Goal: Information Seeking & Learning: Learn about a topic

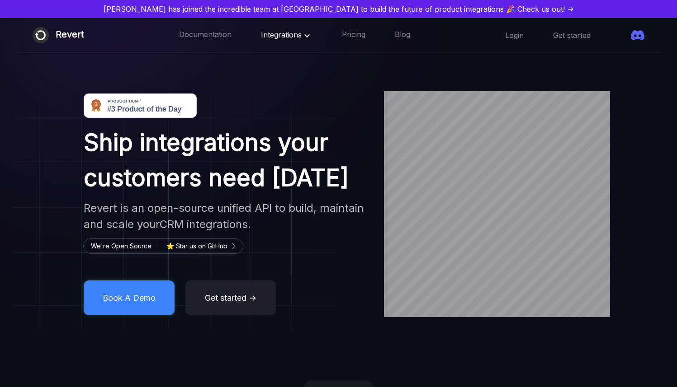
click at [276, 35] on span "Integrations" at bounding box center [287, 34] width 52 height 9
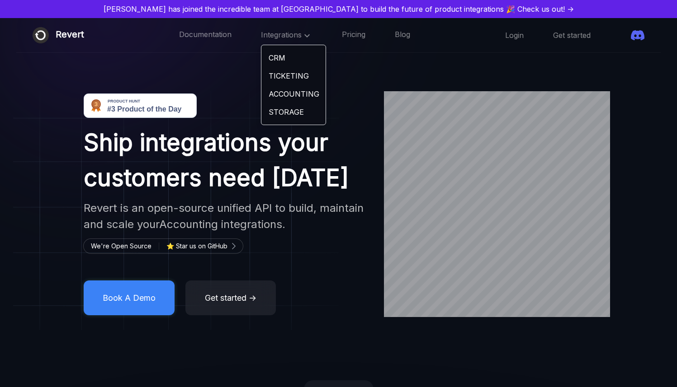
click at [209, 58] on img at bounding box center [226, 84] width 471 height 347
click at [342, 39] on link "Pricing" at bounding box center [354, 35] width 24 height 12
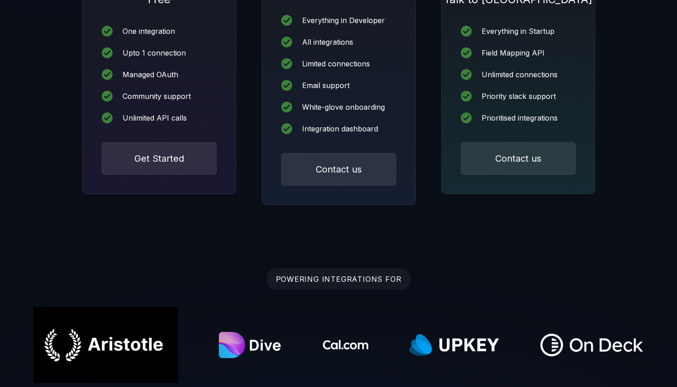
scroll to position [231, 0]
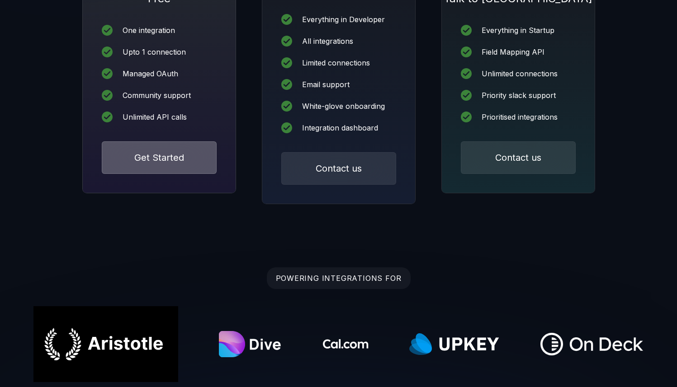
click at [175, 150] on button "Get Started" at bounding box center [159, 157] width 115 height 33
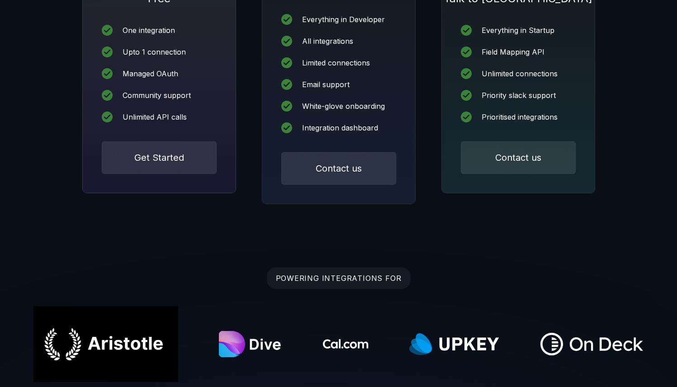
scroll to position [136, 0]
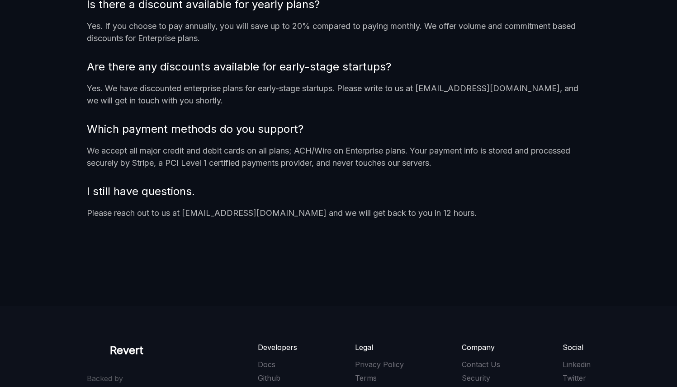
scroll to position [1357, 0]
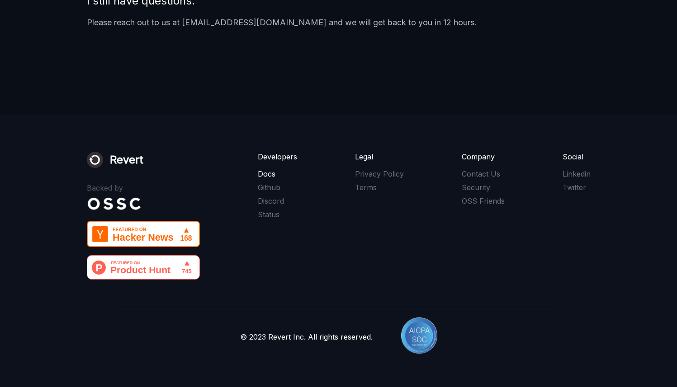
click at [279, 173] on link "Docs" at bounding box center [277, 174] width 39 height 10
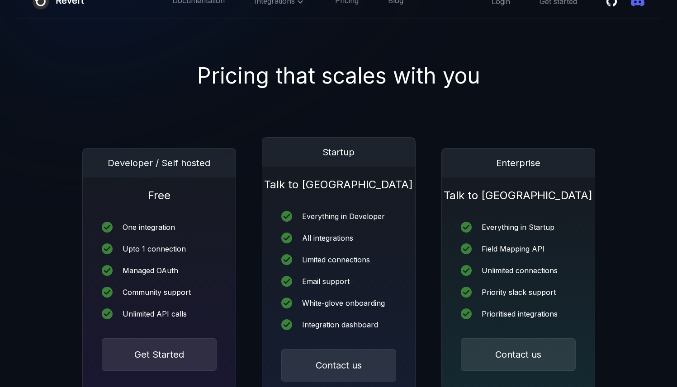
scroll to position [0, 0]
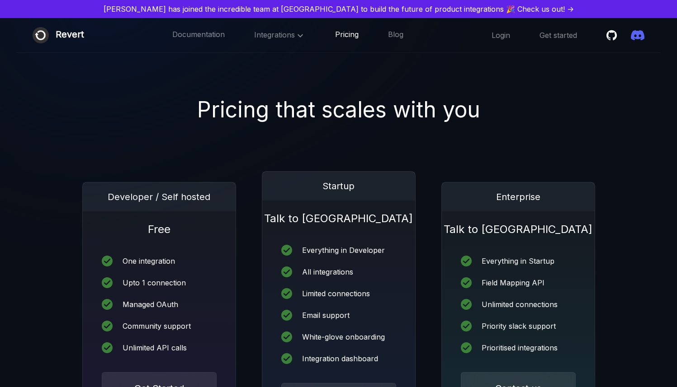
click at [350, 34] on link "Pricing" at bounding box center [347, 35] width 24 height 12
click at [299, 38] on icon at bounding box center [300, 35] width 11 height 11
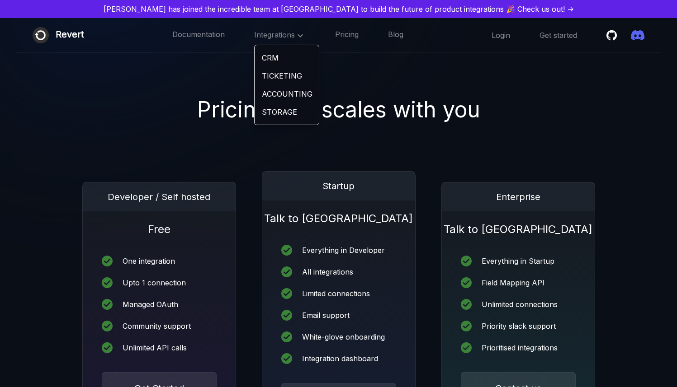
click at [296, 54] on link "CRM" at bounding box center [286, 58] width 64 height 18
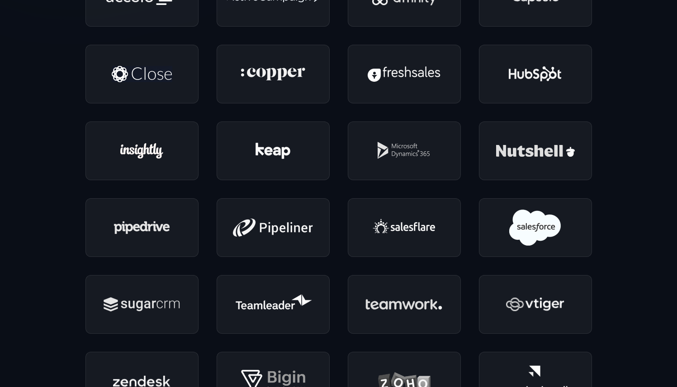
scroll to position [308, 0]
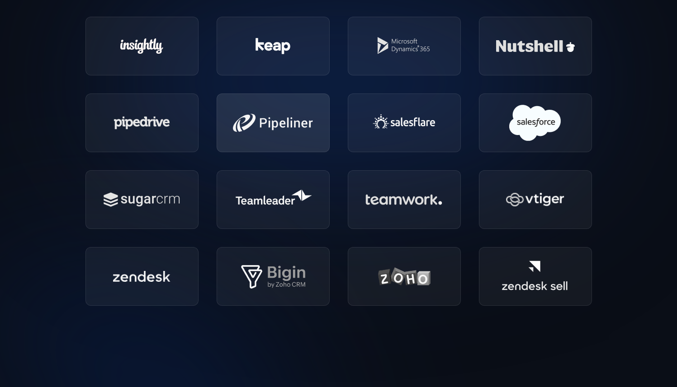
click at [315, 103] on div at bounding box center [272, 123] width 113 height 59
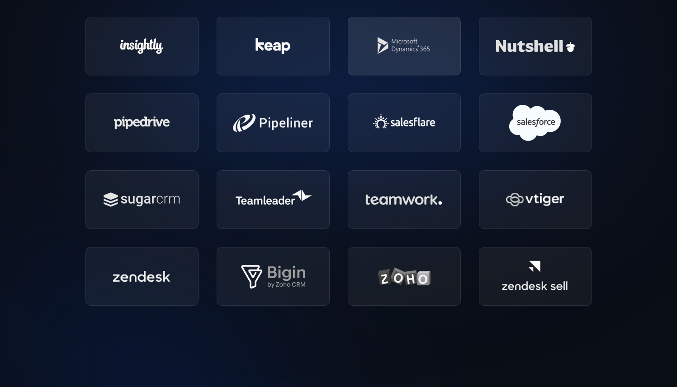
click at [416, 59] on img at bounding box center [404, 46] width 65 height 36
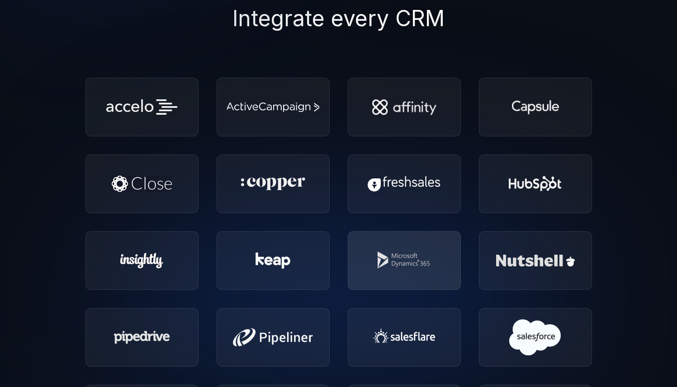
scroll to position [0, 0]
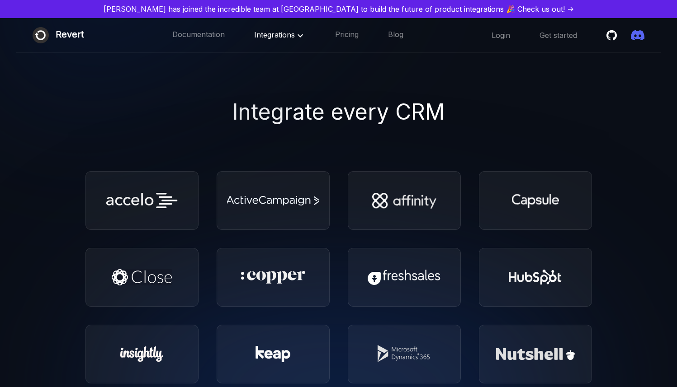
click at [209, 26] on div "Revert Documentation Integrations Pricing Blog ☰ Login Get started" at bounding box center [338, 35] width 644 height 35
click at [208, 34] on link "Documentation" at bounding box center [198, 35] width 52 height 12
